Goal: Task Accomplishment & Management: Use online tool/utility

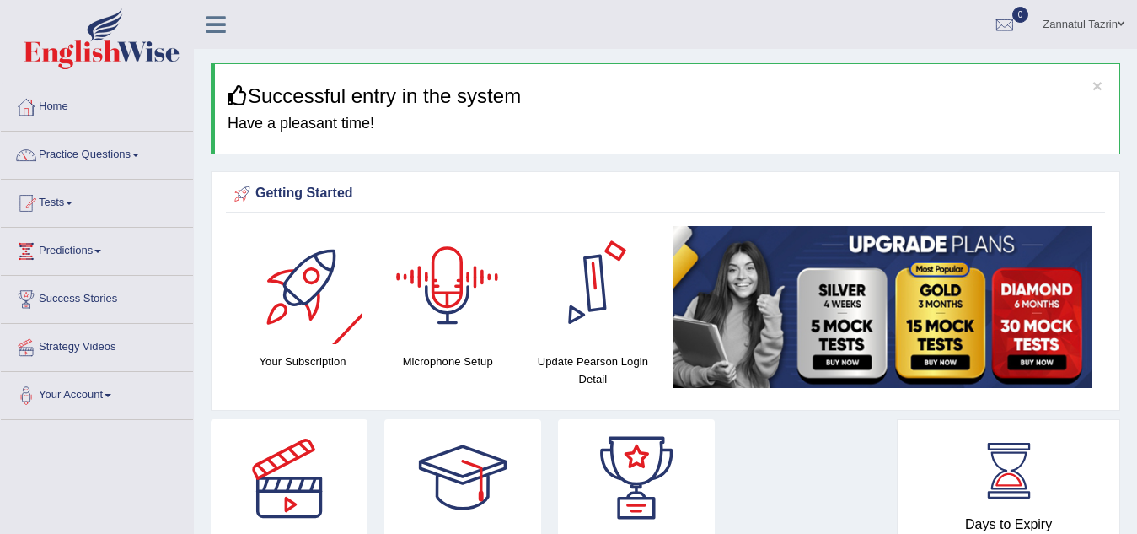
click at [445, 285] on div at bounding box center [448, 285] width 118 height 118
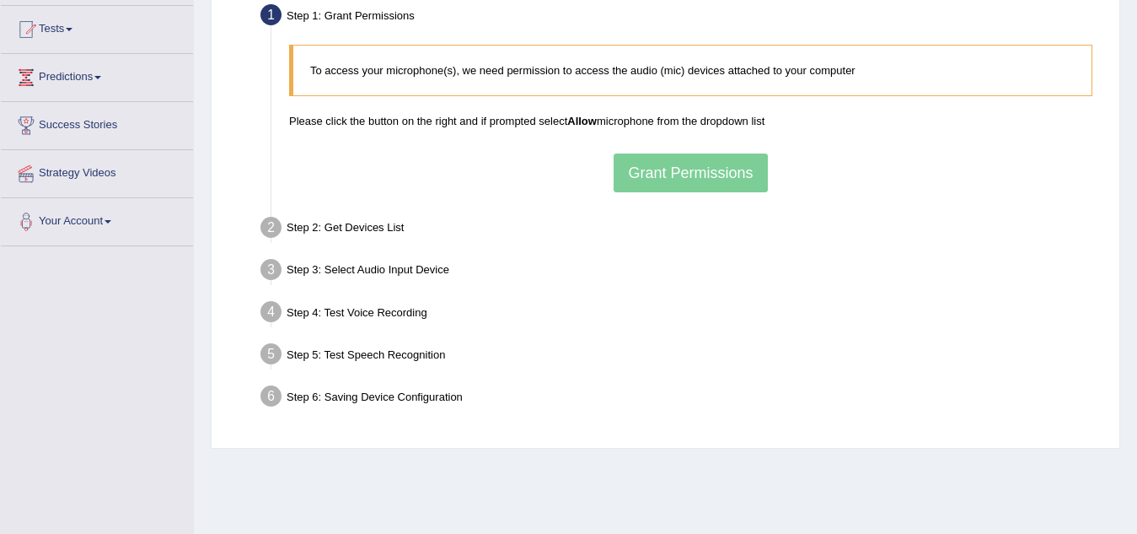
scroll to position [169, 0]
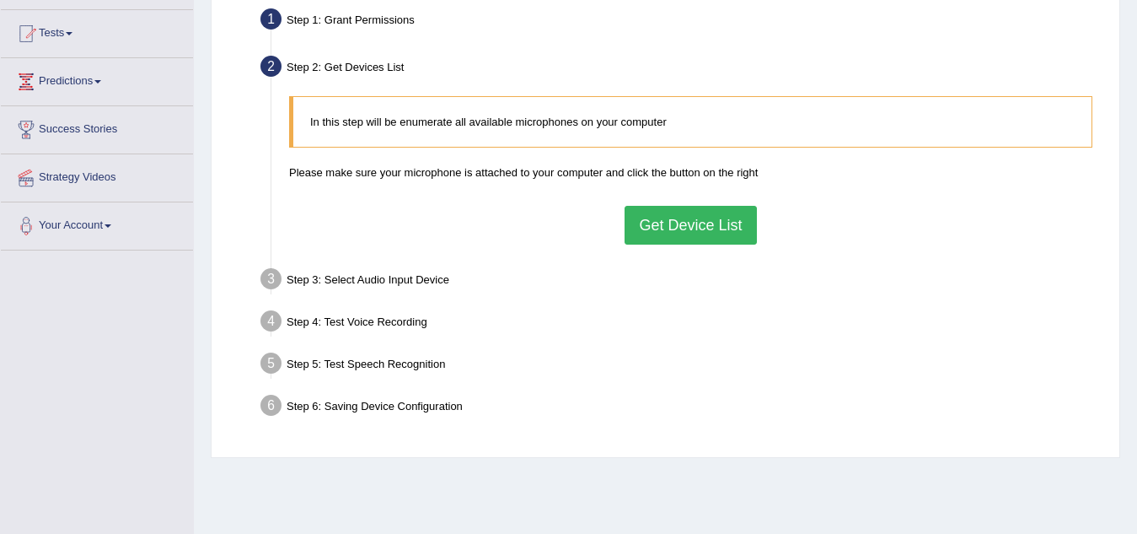
click at [649, 223] on button "Get Device List" at bounding box center [690, 225] width 131 height 39
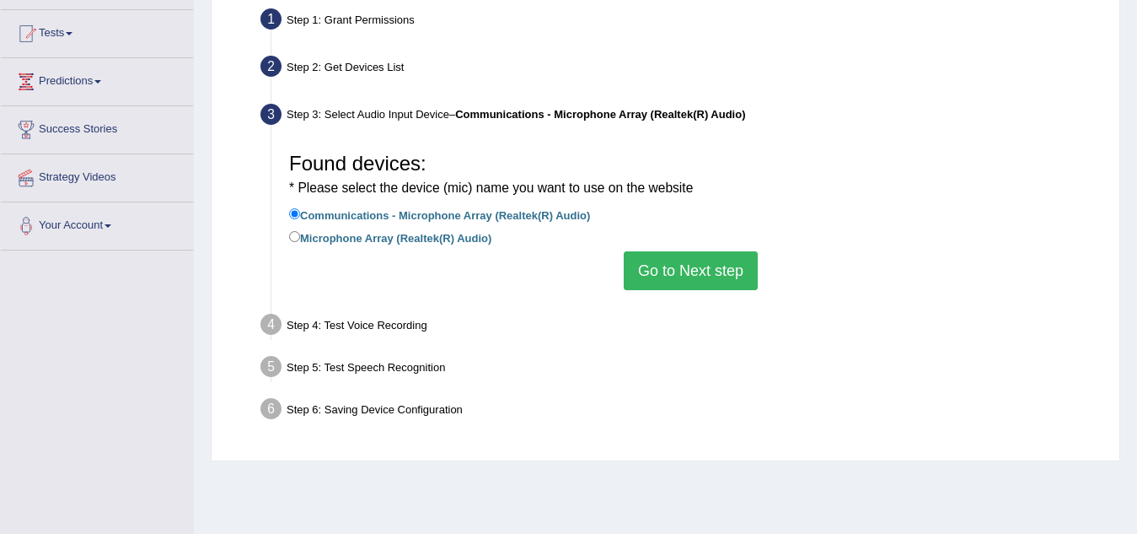
click at [416, 235] on label "Microphone Array (Realtek(R) Audio)" at bounding box center [390, 237] width 202 height 19
click at [300, 235] on input "Microphone Array (Realtek(R) Audio)" at bounding box center [294, 236] width 11 height 11
radio input "true"
click at [643, 268] on button "Go to Next step" at bounding box center [691, 270] width 134 height 39
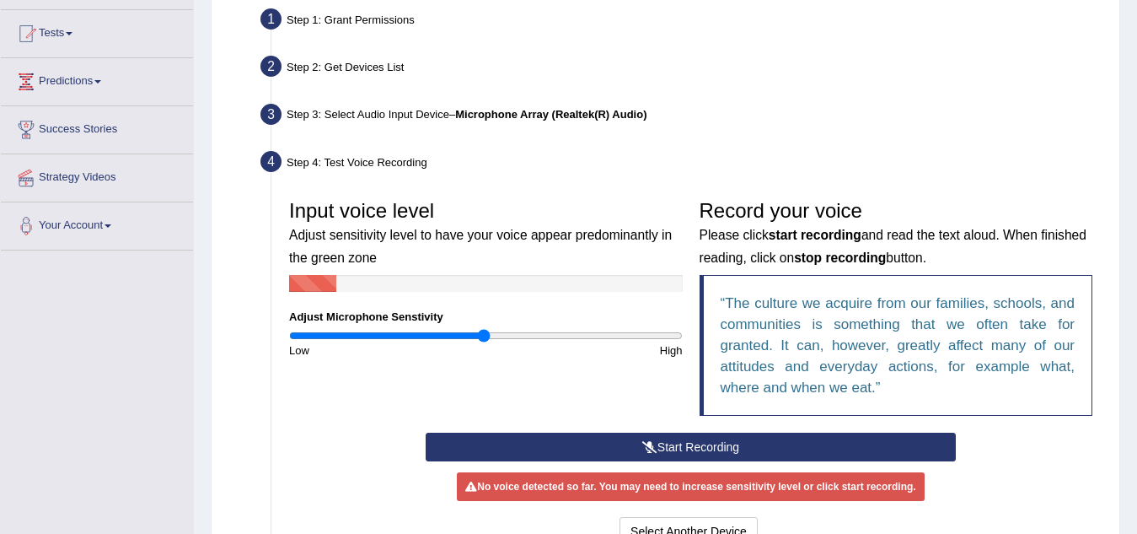
click at [625, 448] on button "Start Recording" at bounding box center [691, 446] width 530 height 29
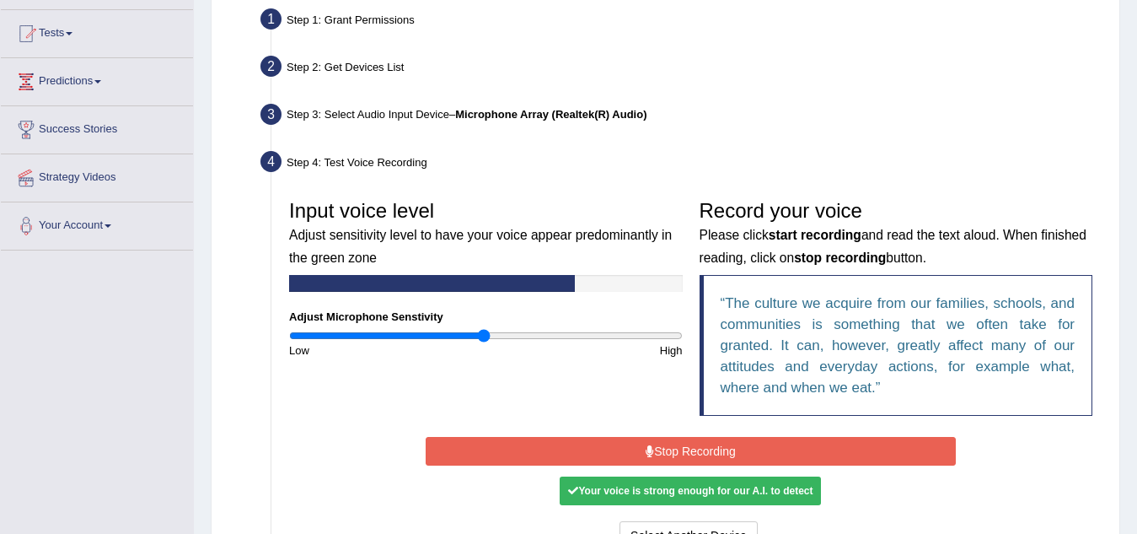
click at [706, 446] on button "Stop Recording" at bounding box center [691, 451] width 530 height 29
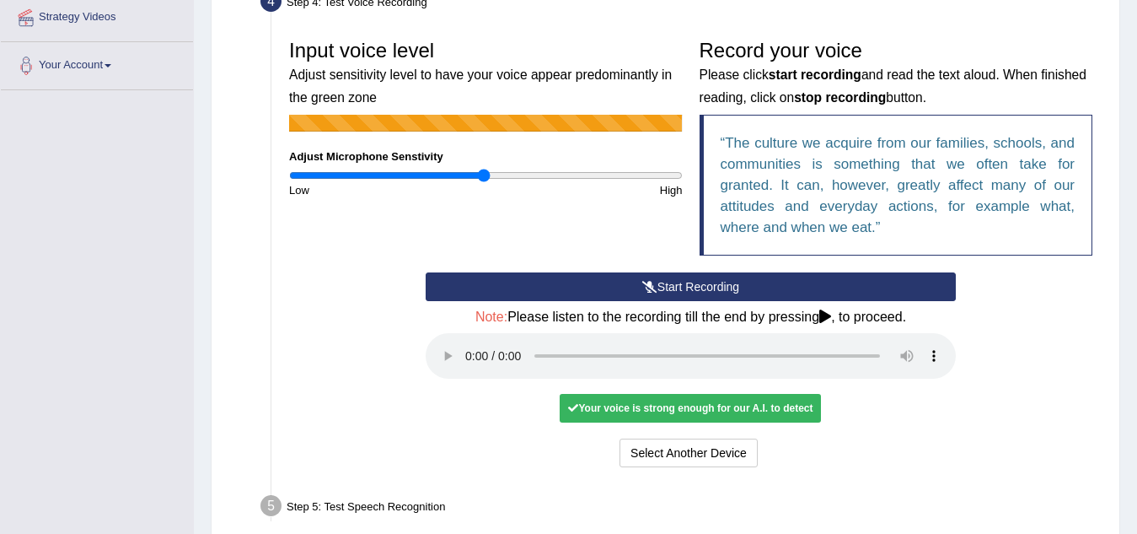
scroll to position [354, 0]
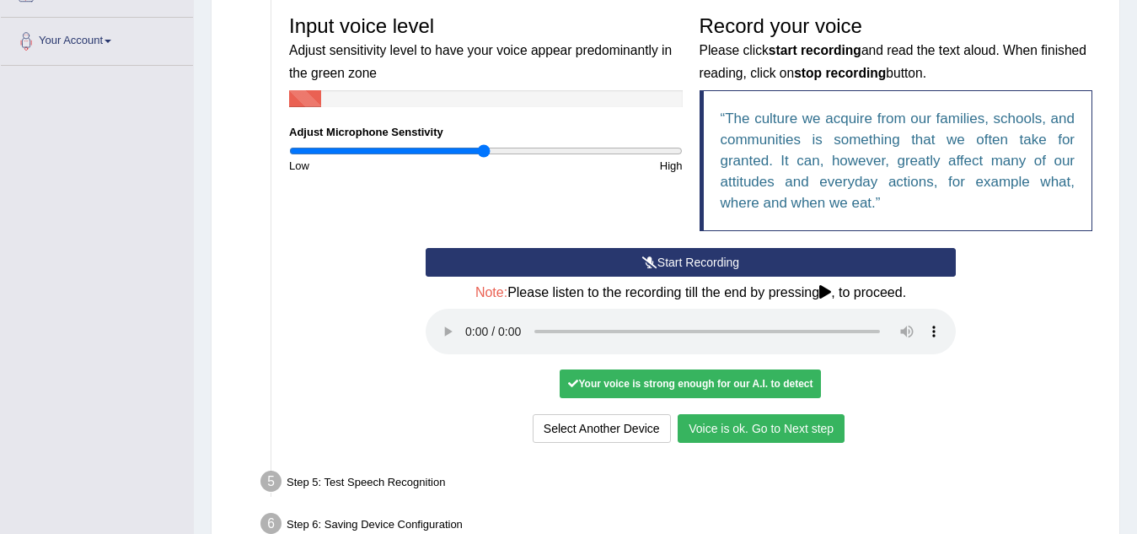
click at [717, 430] on button "Voice is ok. Go to Next step" at bounding box center [761, 428] width 167 height 29
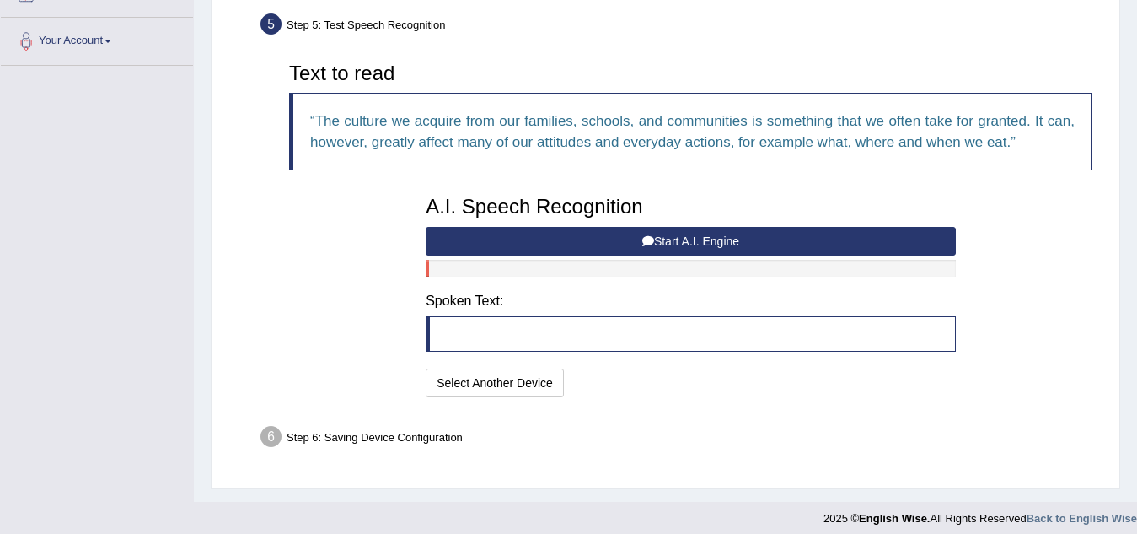
click at [642, 245] on icon at bounding box center [648, 241] width 12 height 12
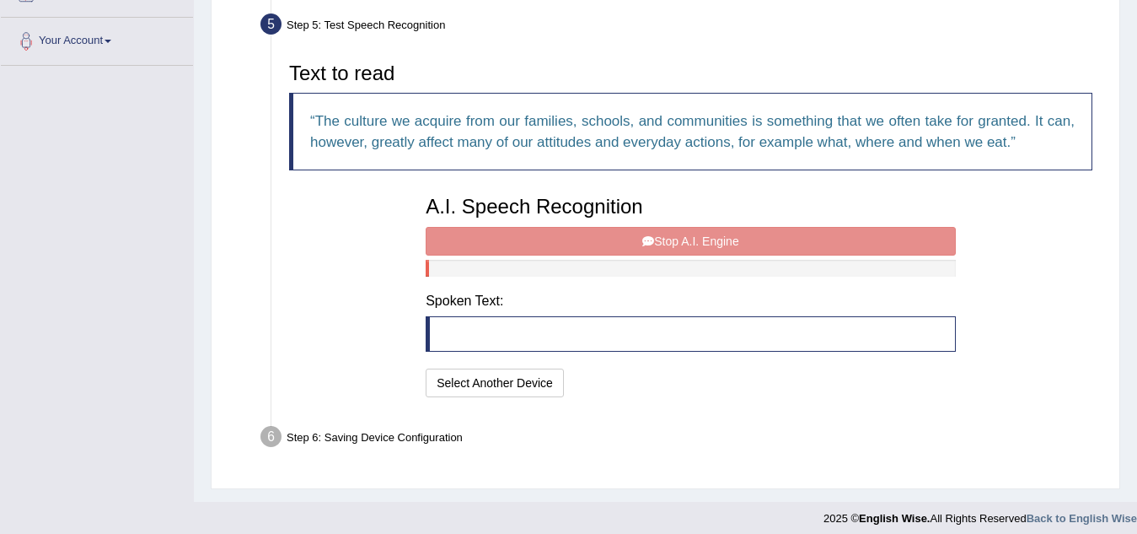
click at [535, 346] on blockquote at bounding box center [691, 333] width 530 height 35
click at [553, 248] on div "A.I. Speech Recognition Start A.I. Engine Stop A.I. Engine Note: Please listen …" at bounding box center [690, 294] width 547 height 214
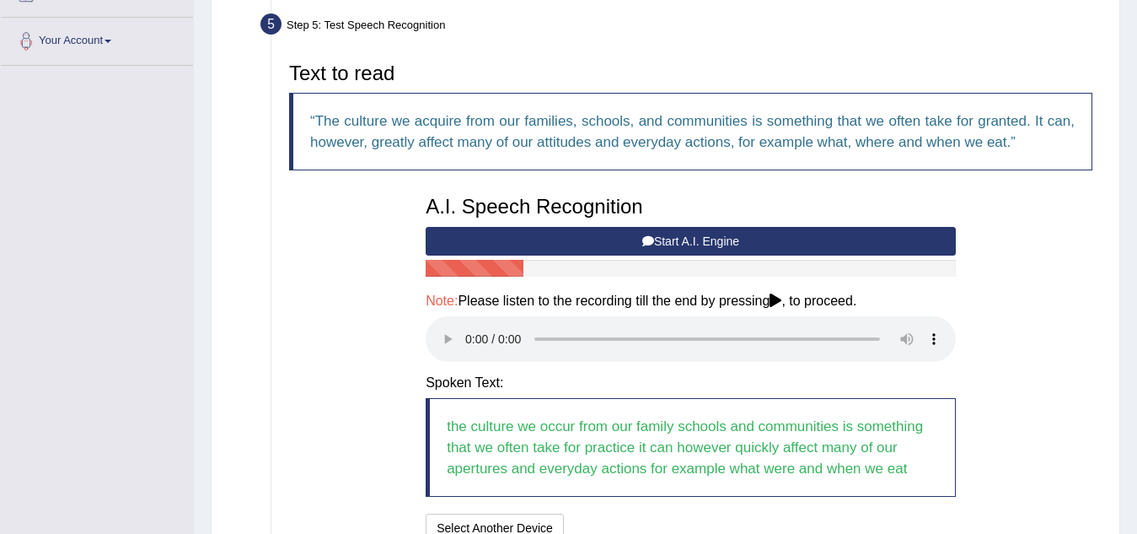
click at [279, 373] on li "Step 5: Test Speech Recognition Text to read The culture we acquire from our fa…" at bounding box center [682, 281] width 837 height 546
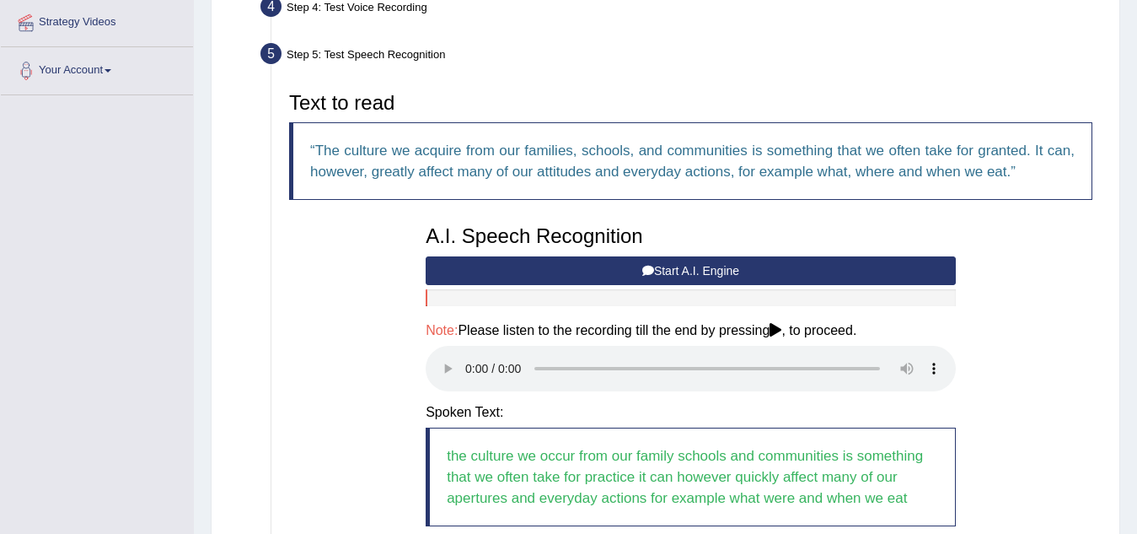
scroll to position [324, 0]
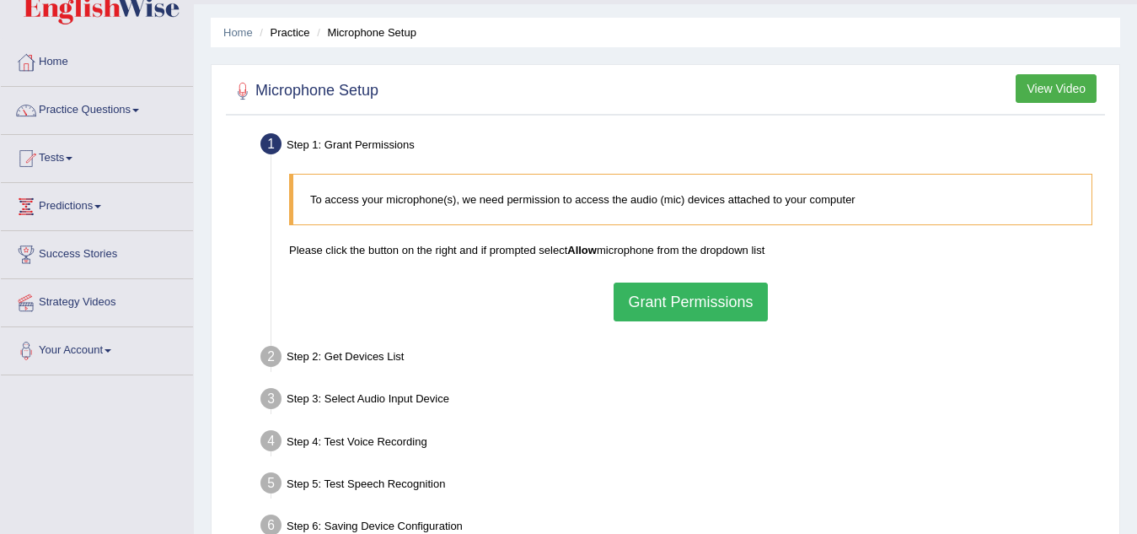
scroll to position [44, 0]
click at [698, 291] on button "Grant Permissions" at bounding box center [690, 302] width 153 height 39
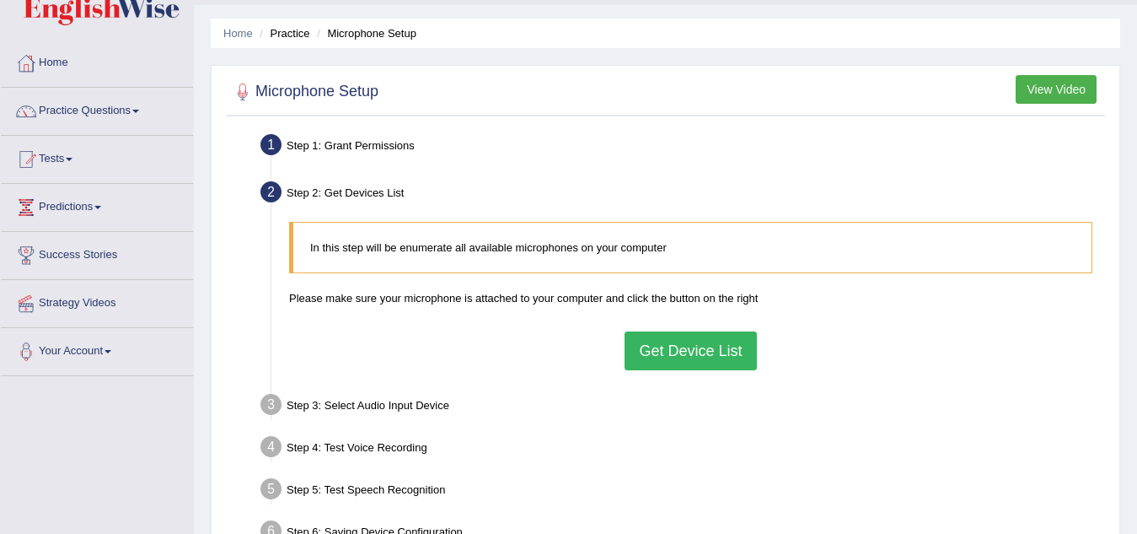
click at [704, 362] on button "Get Device List" at bounding box center [690, 350] width 131 height 39
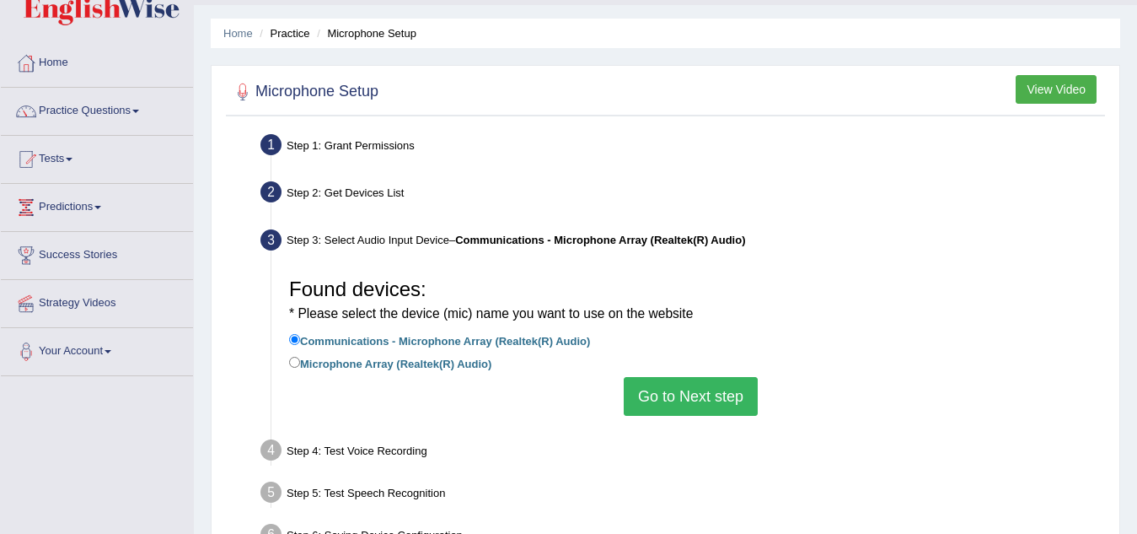
click at [695, 397] on button "Go to Next step" at bounding box center [691, 396] width 134 height 39
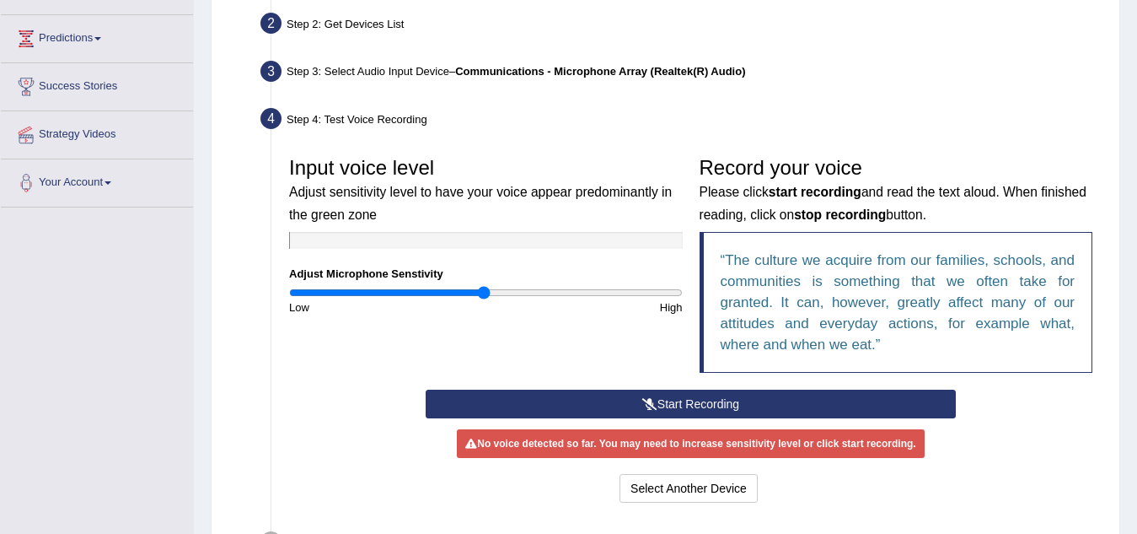
scroll to position [233, 0]
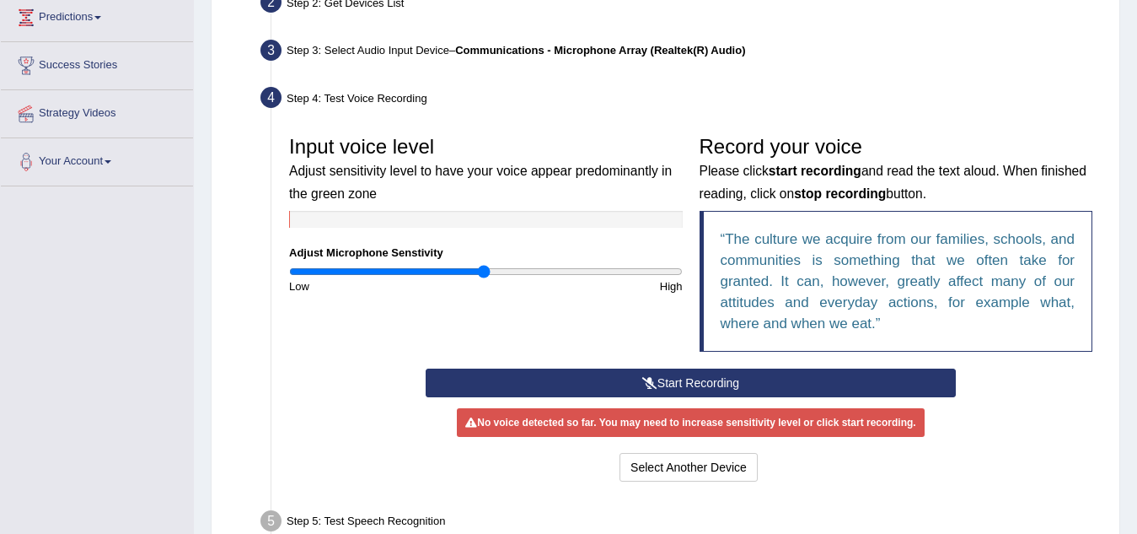
click at [695, 391] on button "Start Recording" at bounding box center [691, 382] width 530 height 29
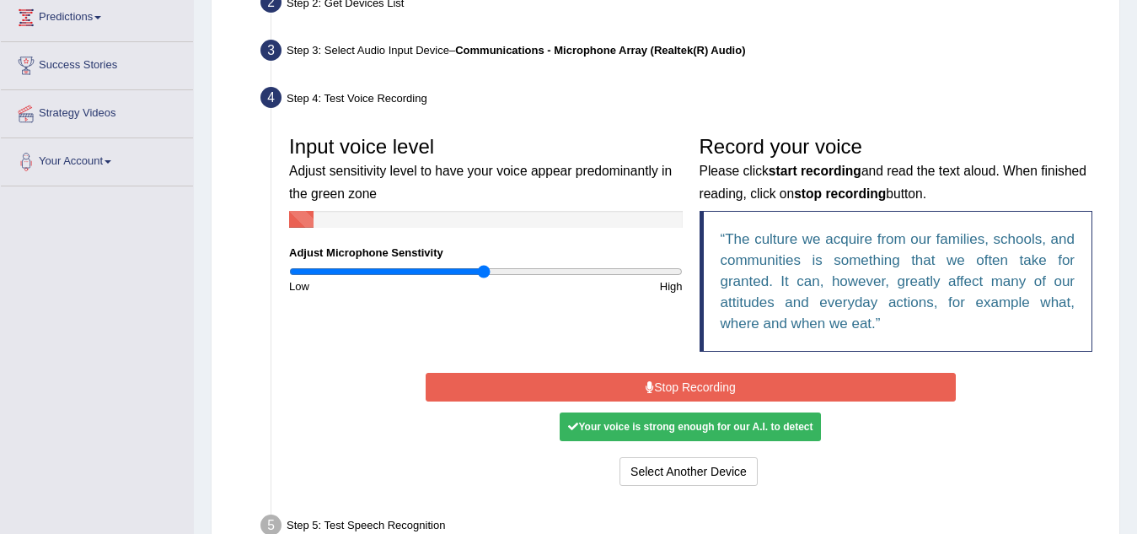
click at [695, 391] on button "Stop Recording" at bounding box center [691, 387] width 530 height 29
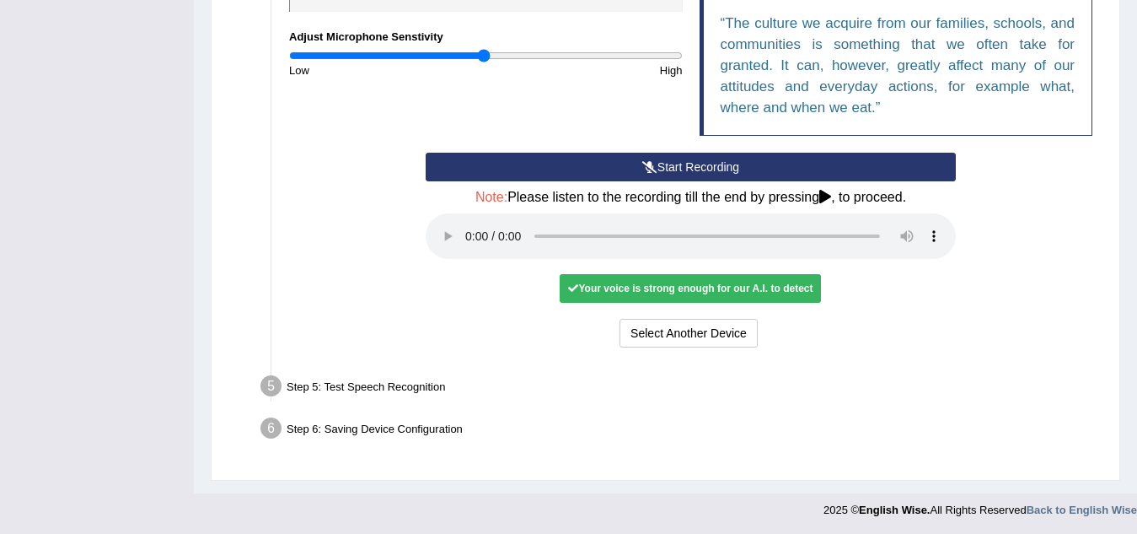
scroll to position [450, 0]
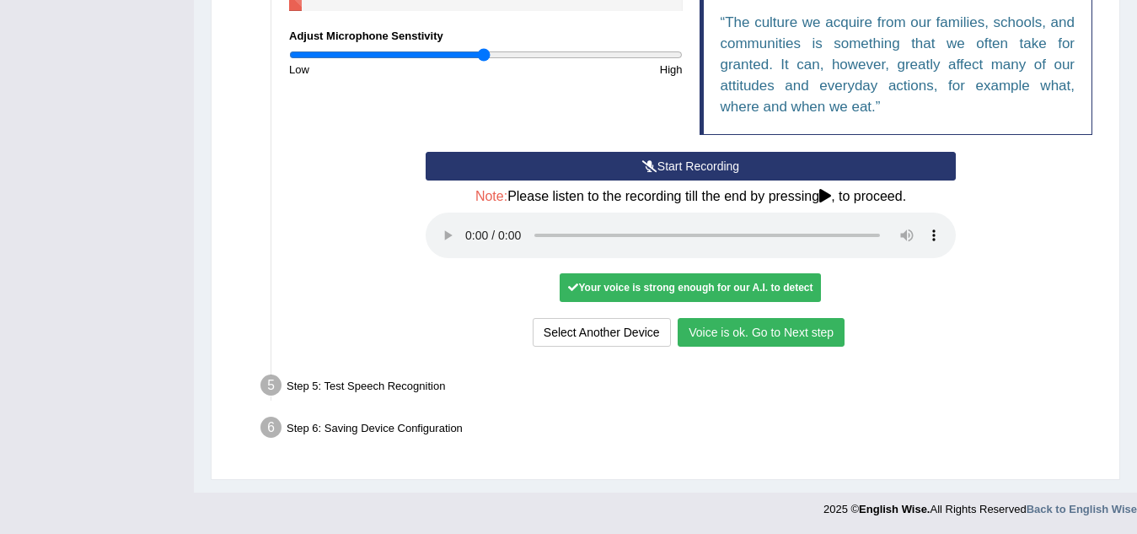
click at [733, 328] on button "Voice is ok. Go to Next step" at bounding box center [761, 332] width 167 height 29
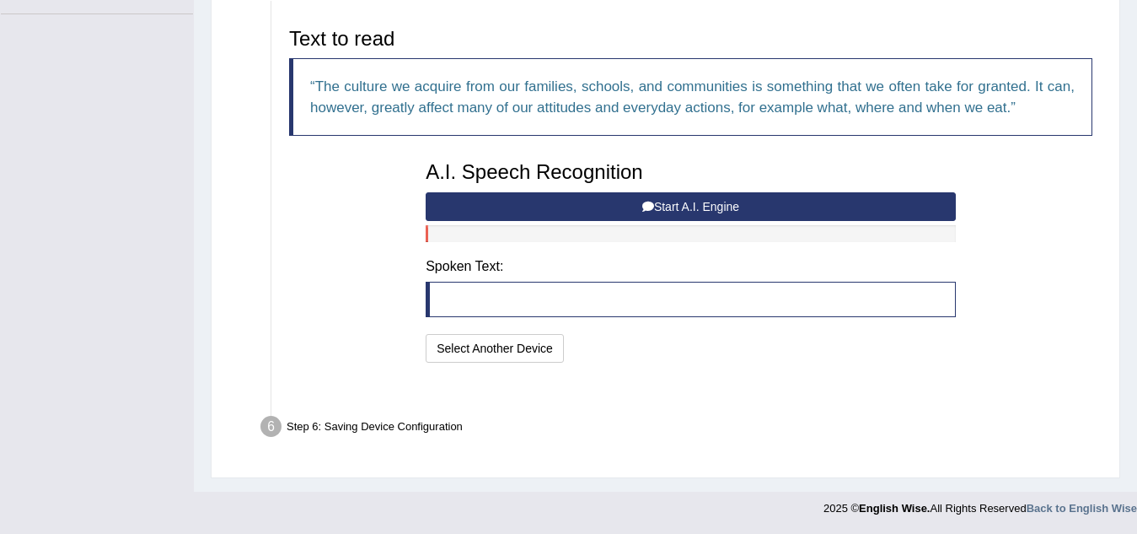
scroll to position [364, 0]
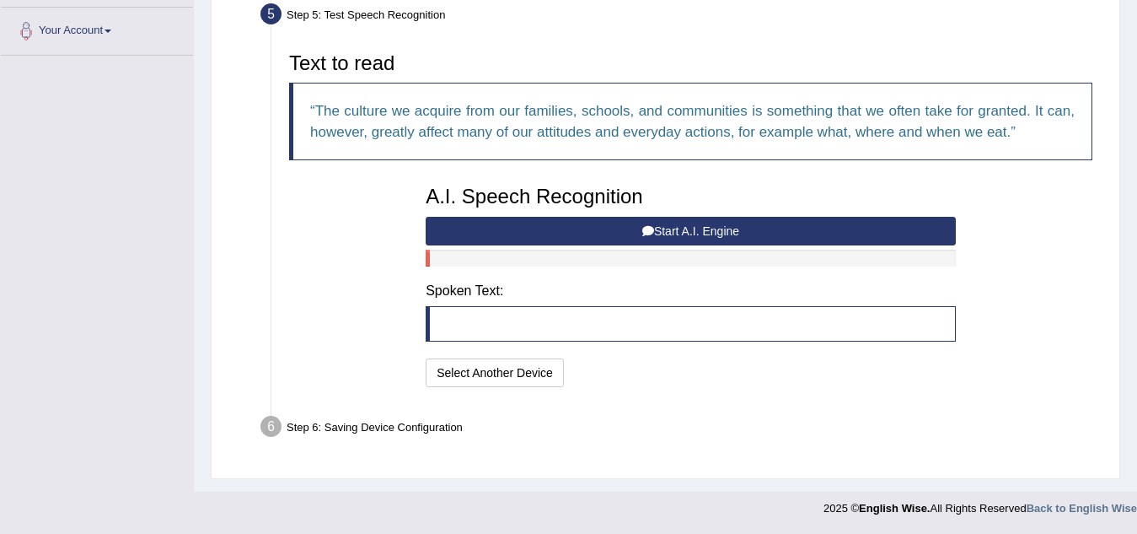
click at [668, 233] on button "Start A.I. Engine" at bounding box center [691, 231] width 530 height 29
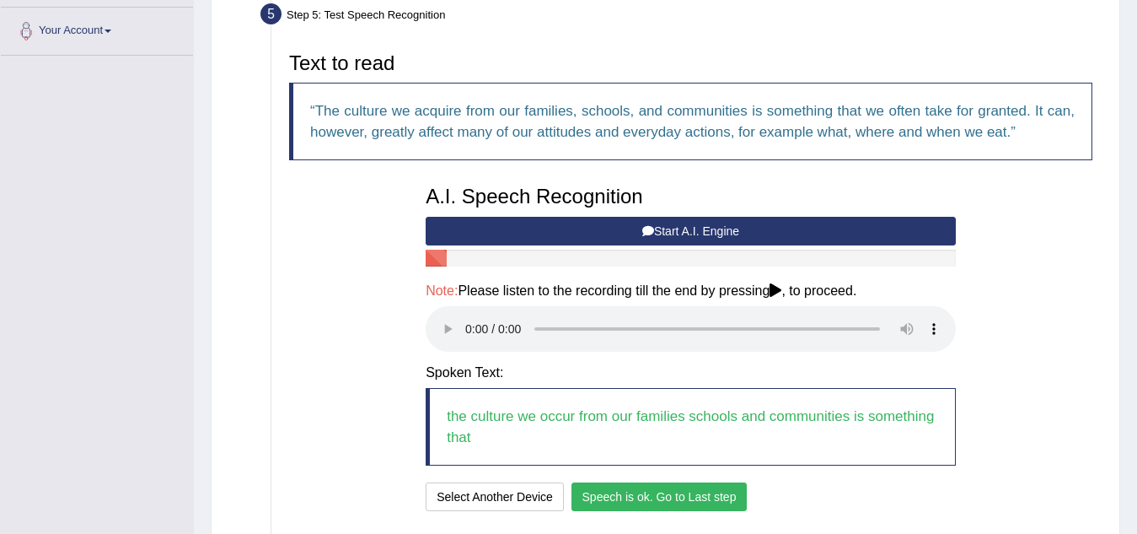
click at [674, 492] on button "Speech is ok. Go to Last step" at bounding box center [660, 496] width 176 height 29
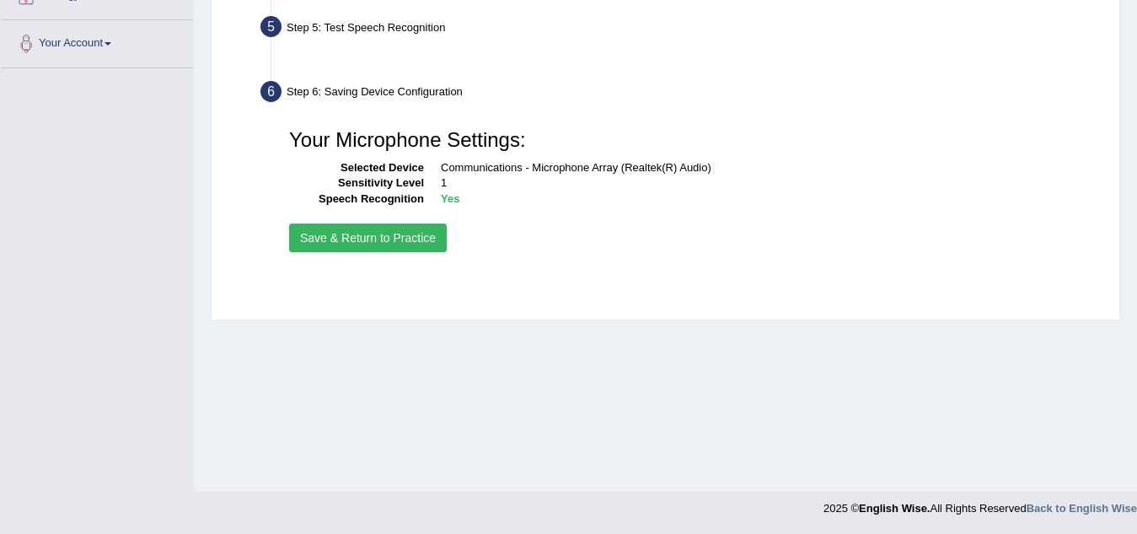
scroll to position [352, 0]
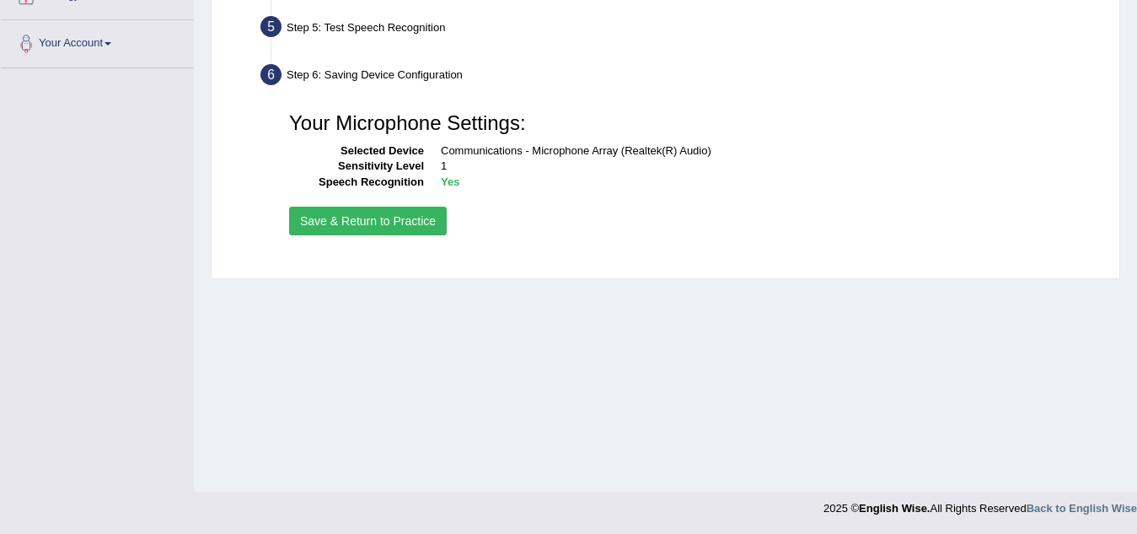
click at [355, 224] on button "Save & Return to Practice" at bounding box center [368, 221] width 158 height 29
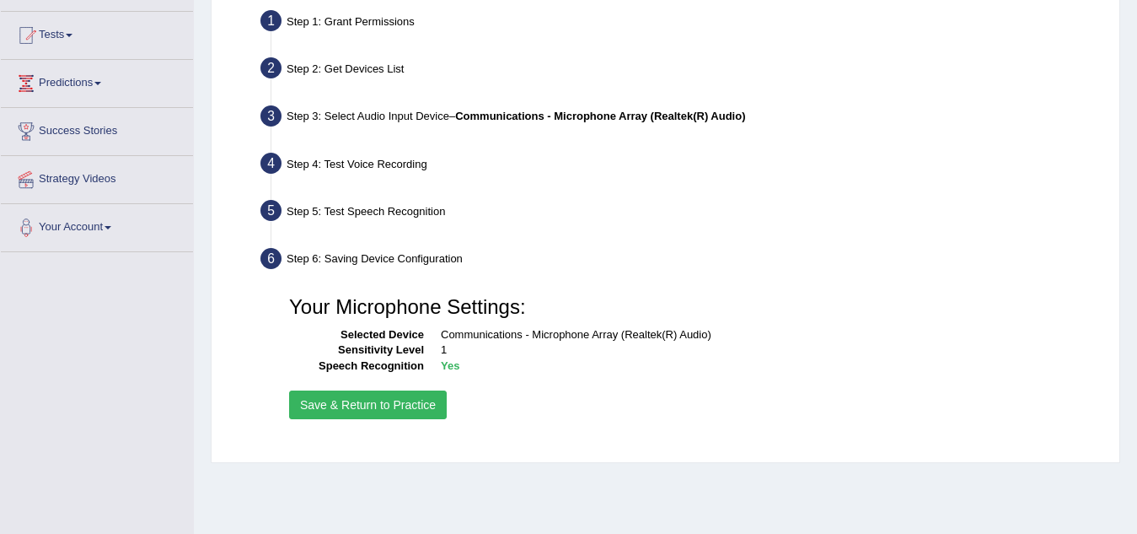
scroll to position [167, 0]
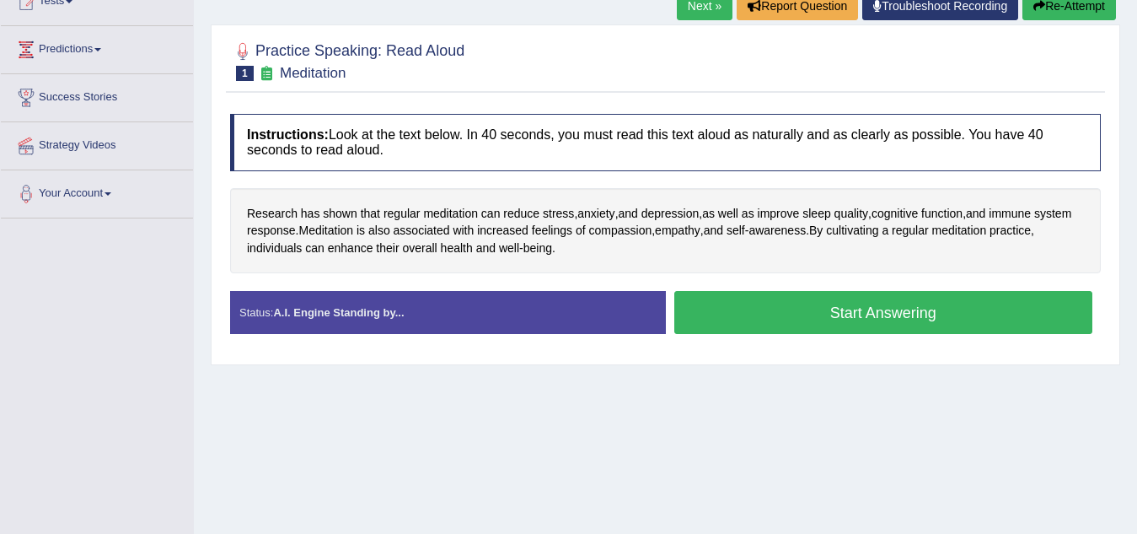
scroll to position [209, 0]
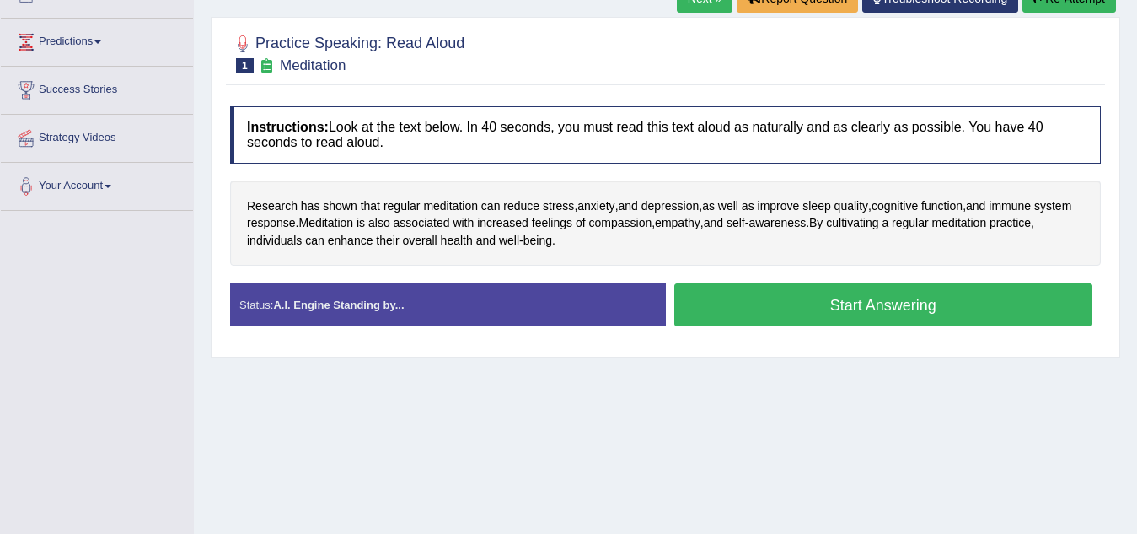
click at [878, 303] on button "Start Answering" at bounding box center [883, 304] width 419 height 43
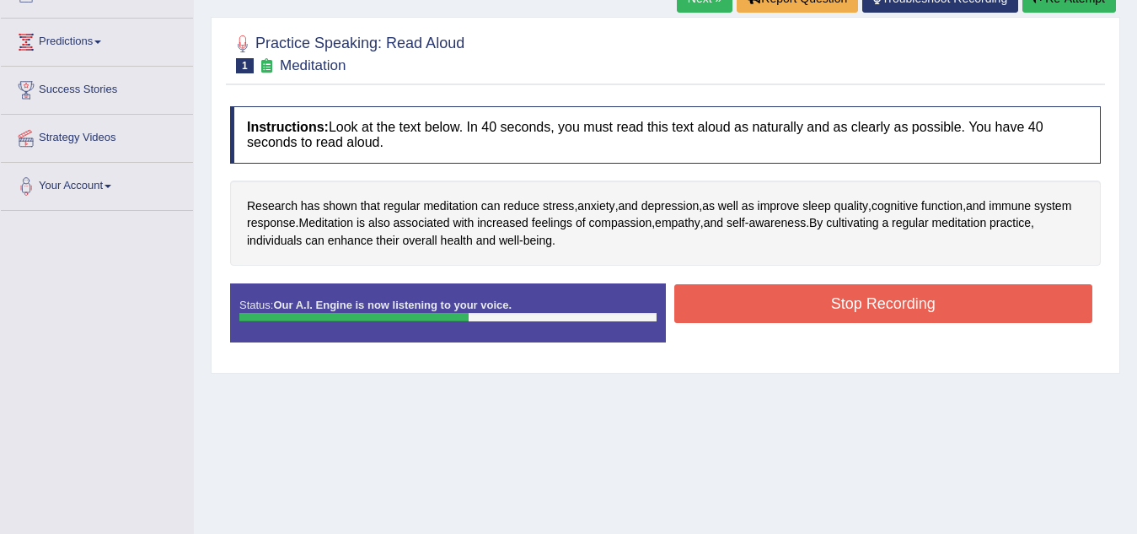
click at [878, 303] on button "Stop Recording" at bounding box center [883, 303] width 419 height 39
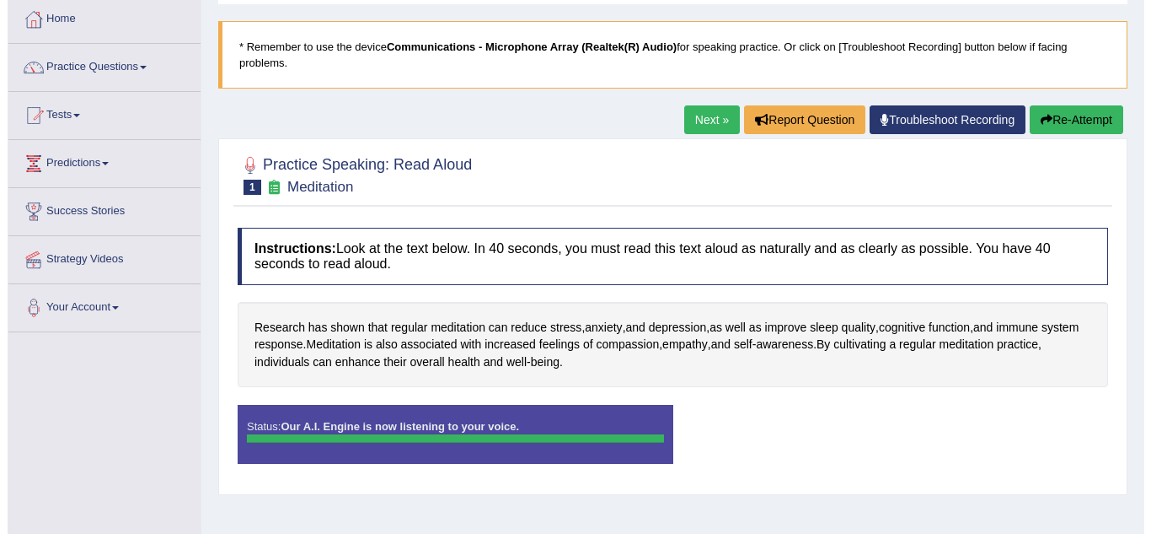
scroll to position [87, 0]
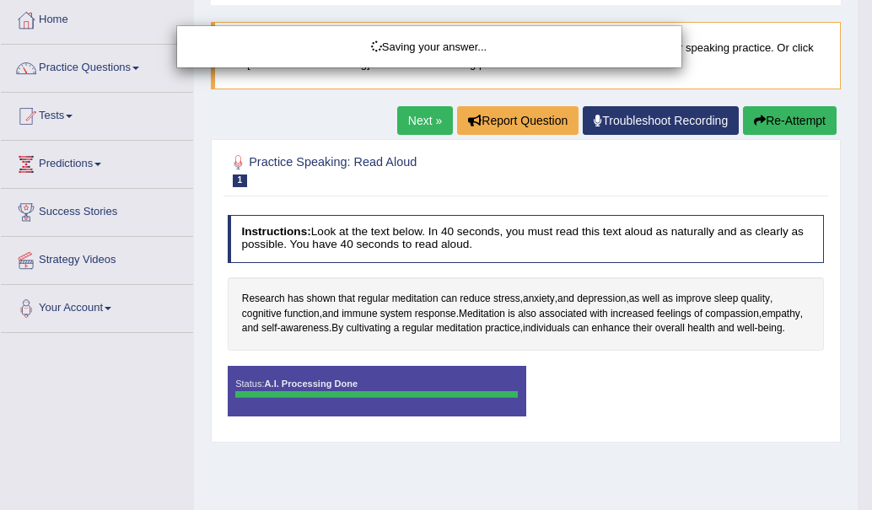
click at [653, 110] on div "Saving your answer..." at bounding box center [436, 255] width 872 height 510
